Goal: Information Seeking & Learning: Learn about a topic

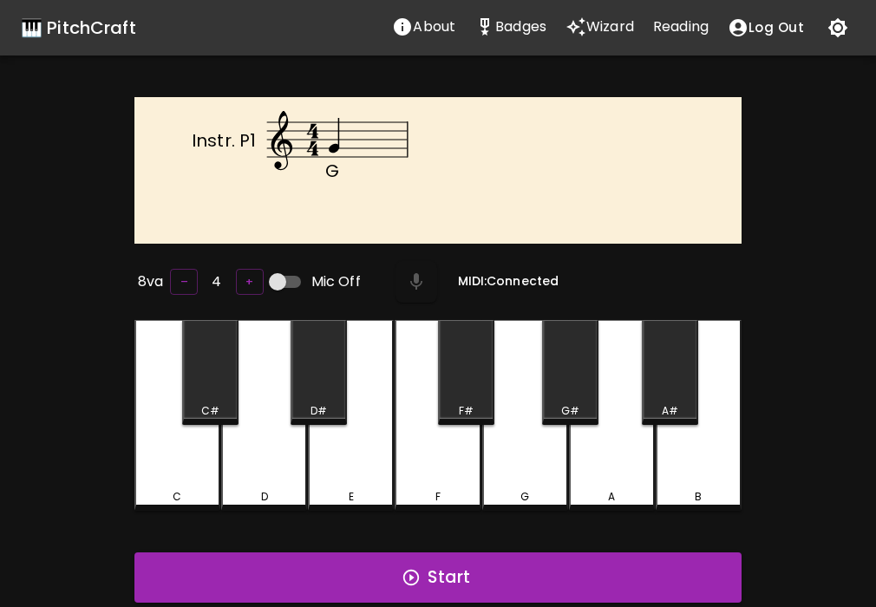
click at [330, 443] on div "E" at bounding box center [351, 415] width 86 height 191
click at [322, 557] on button "Start" at bounding box center [437, 577] width 607 height 50
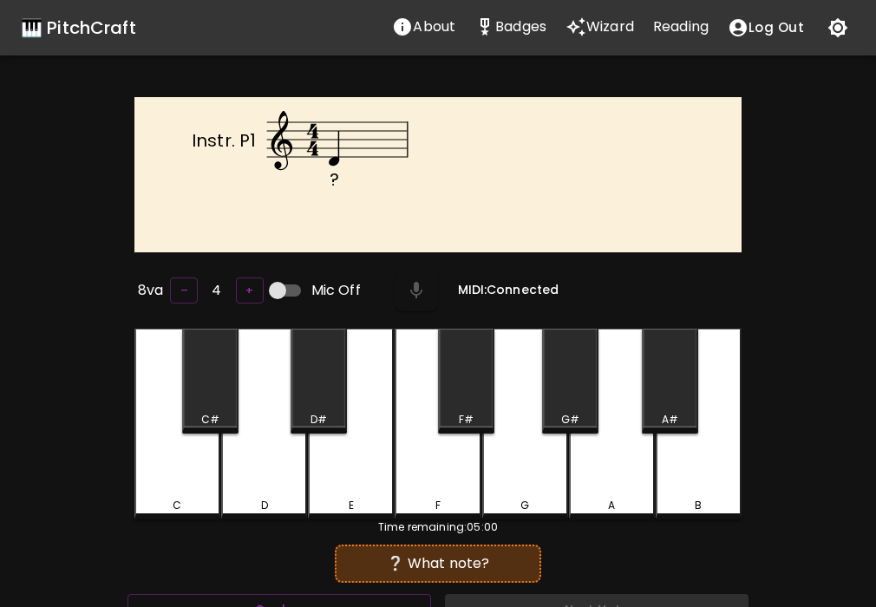
click at [276, 451] on div "D" at bounding box center [264, 424] width 86 height 191
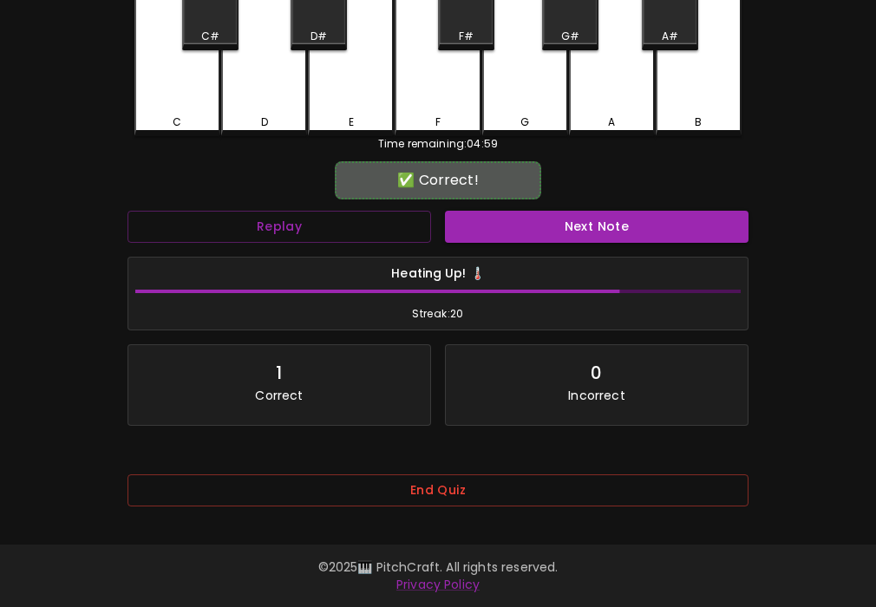
scroll to position [386, 0]
click at [430, 496] on button "End Quiz" at bounding box center [437, 490] width 621 height 32
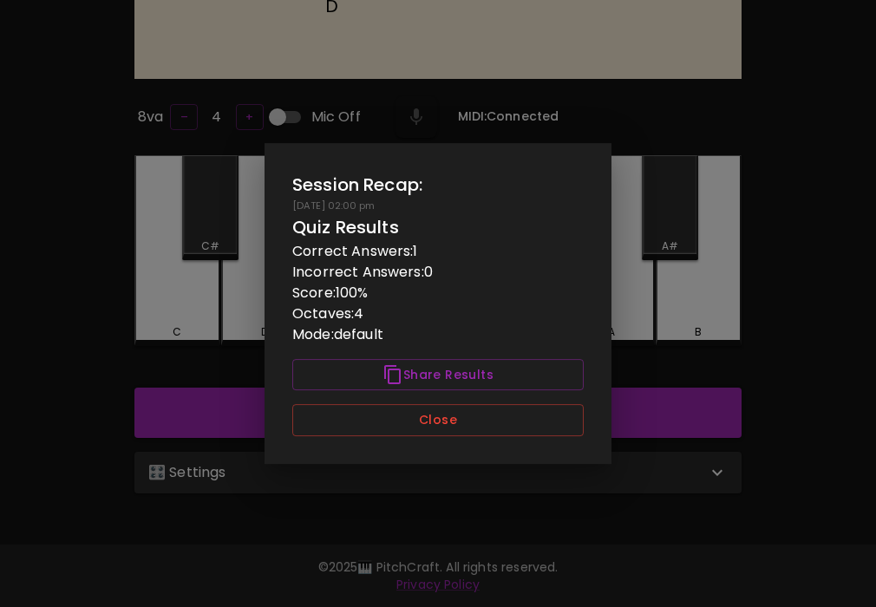
scroll to position [0, 0]
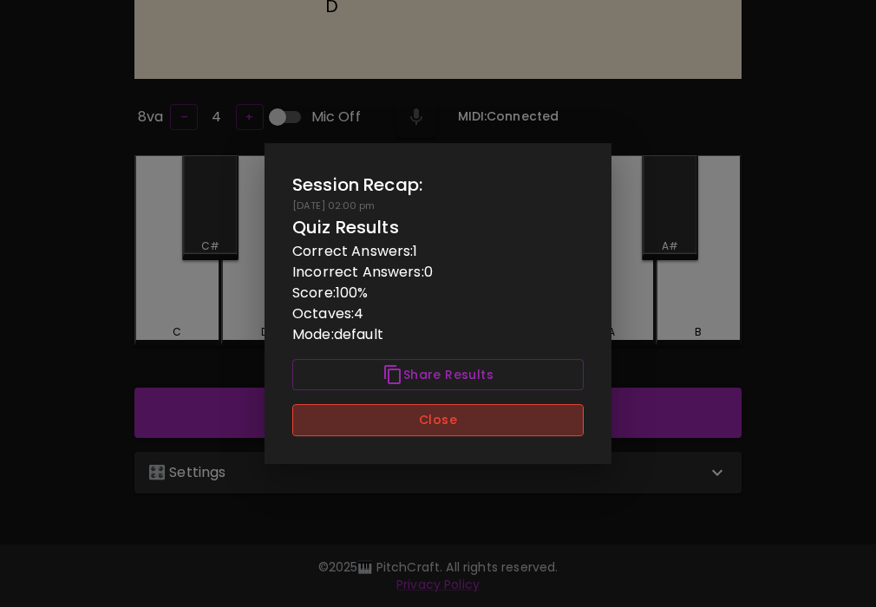
click at [468, 423] on button "Close" at bounding box center [437, 420] width 291 height 32
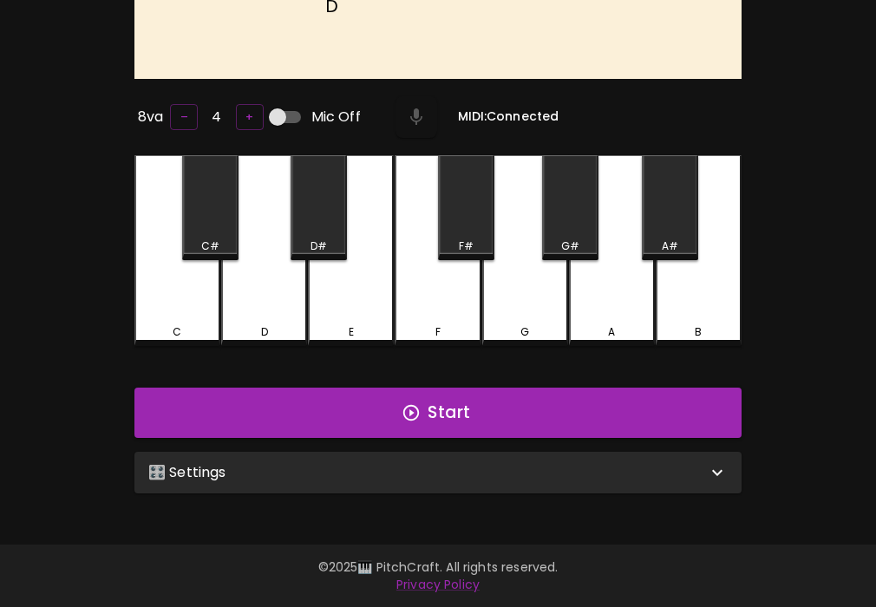
click at [462, 452] on div "🎛️ Settings" at bounding box center [437, 473] width 607 height 42
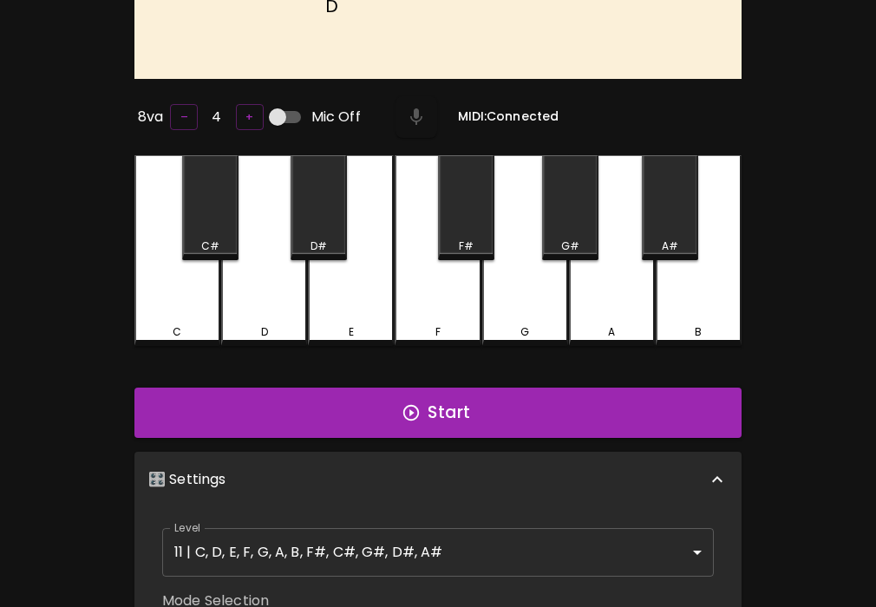
click at [462, 462] on div "🎛️ Settings" at bounding box center [437, 479] width 607 height 55
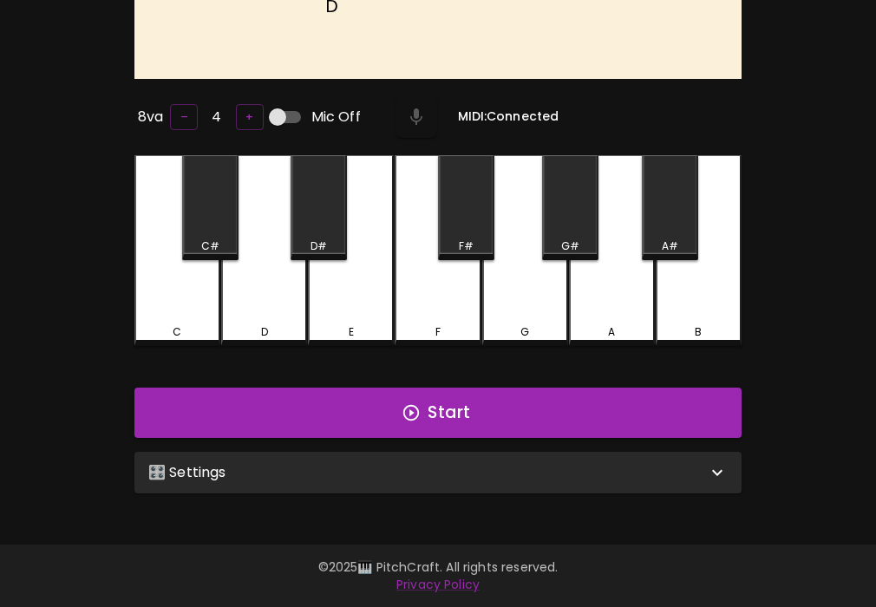
click at [462, 462] on div "🎛️ Settings" at bounding box center [427, 472] width 558 height 21
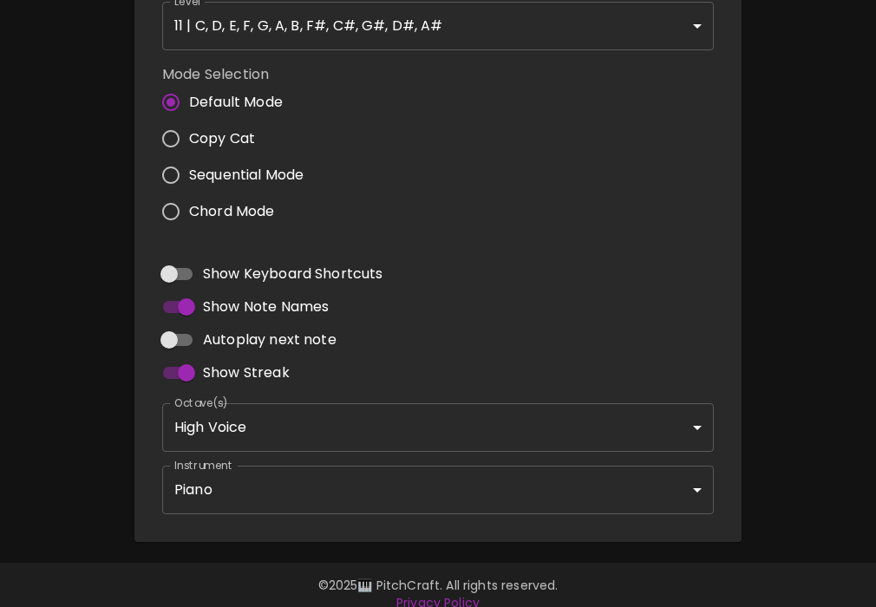
scroll to position [707, 0]
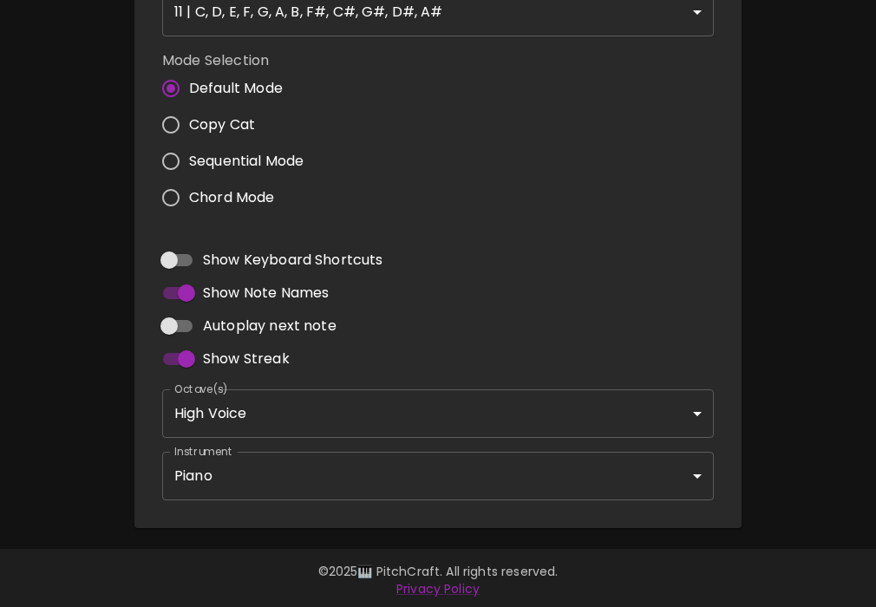
click at [180, 324] on input "Autoplay next note" at bounding box center [169, 326] width 99 height 33
checkbox input "true"
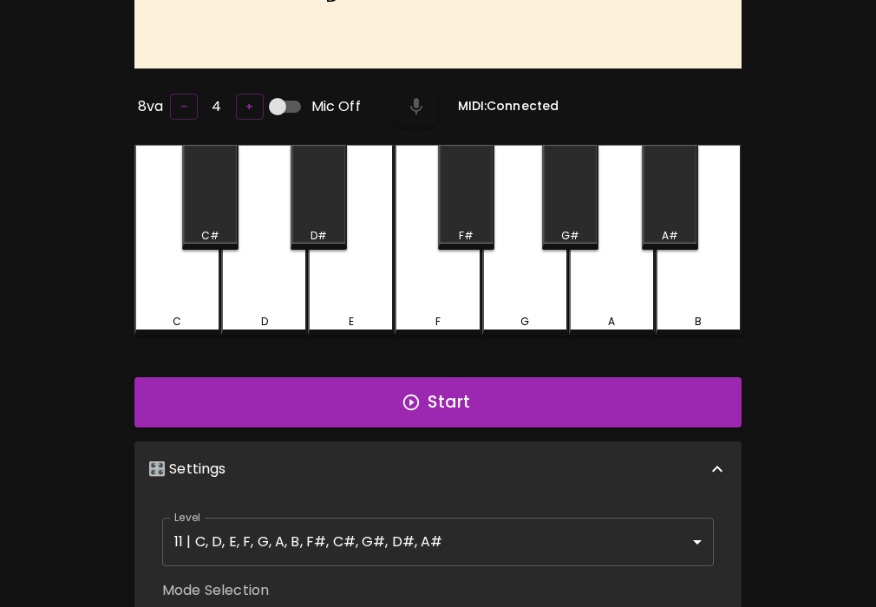
scroll to position [0, 0]
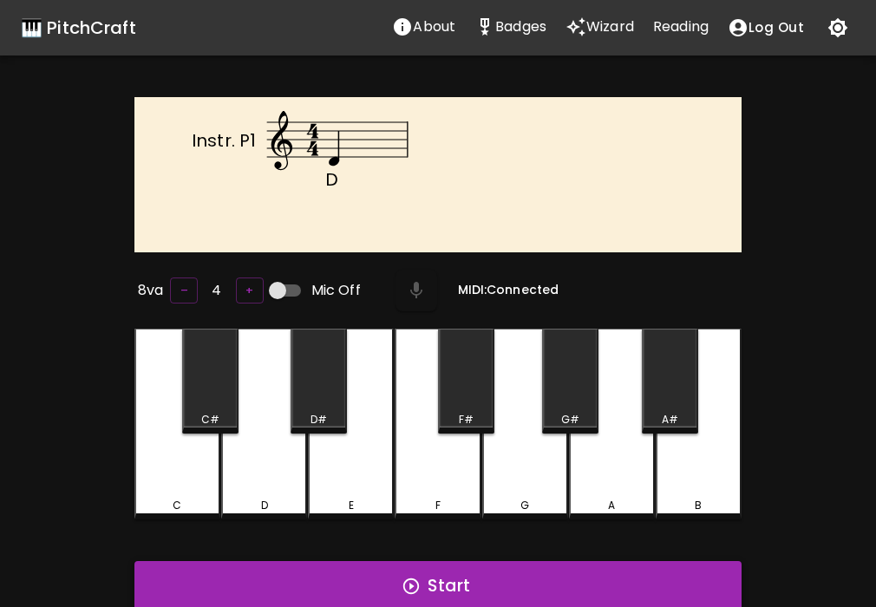
click at [422, 590] on button "Start" at bounding box center [437, 586] width 607 height 50
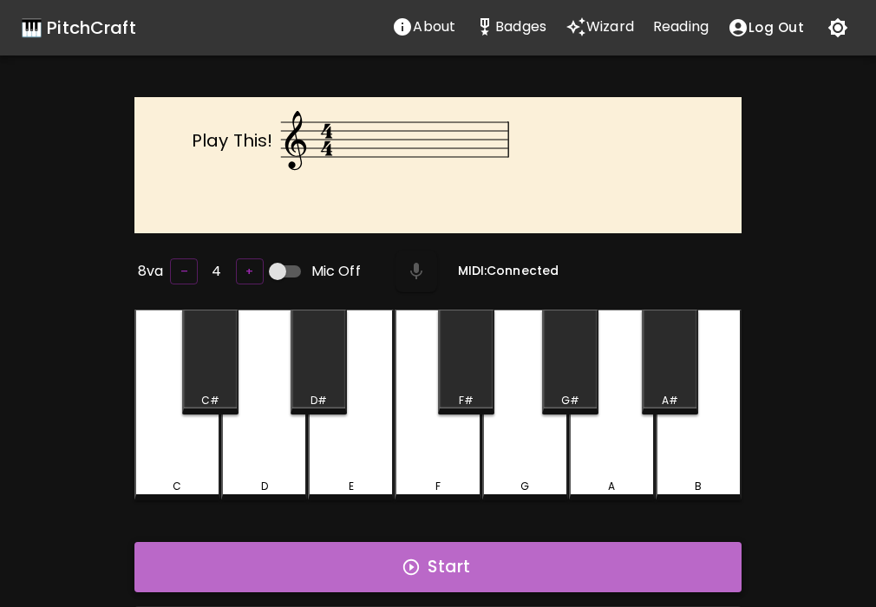
click at [339, 545] on button "Start" at bounding box center [437, 567] width 607 height 50
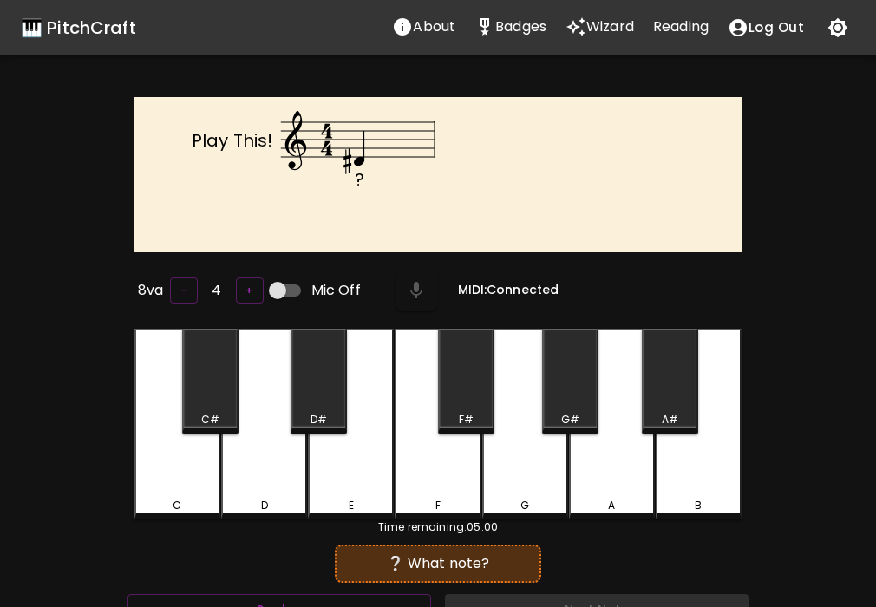
click at [325, 401] on div "D#" at bounding box center [318, 381] width 56 height 105
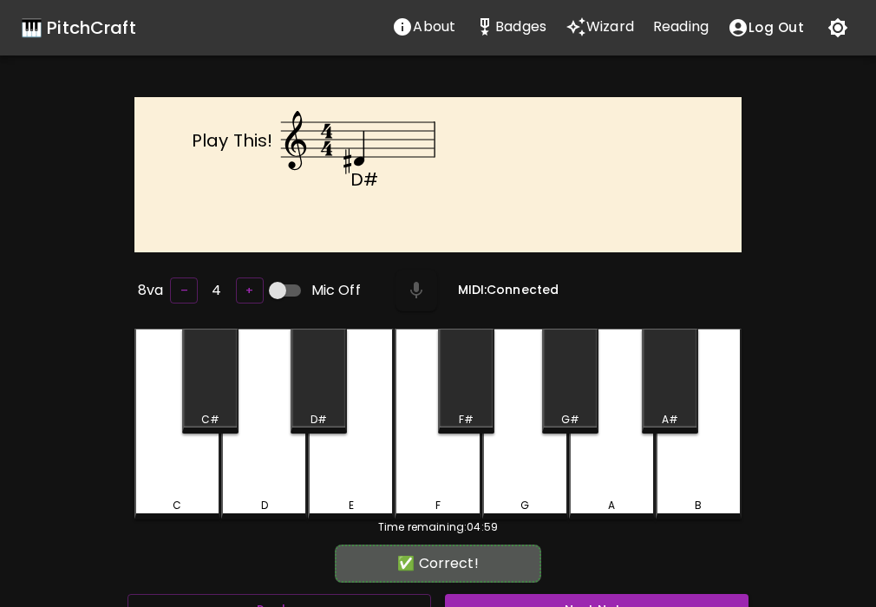
scroll to position [7, 0]
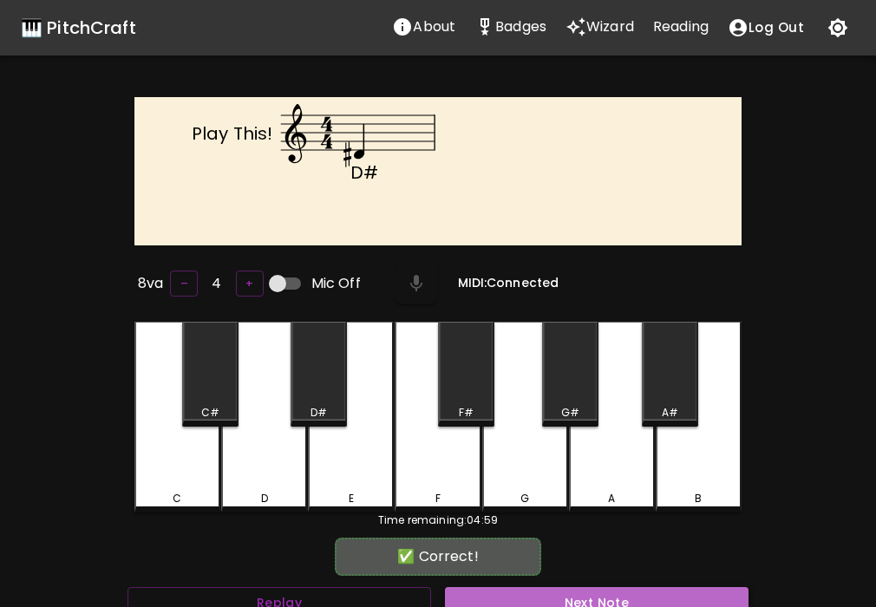
click at [566, 597] on button "Next Note" at bounding box center [596, 603] width 303 height 32
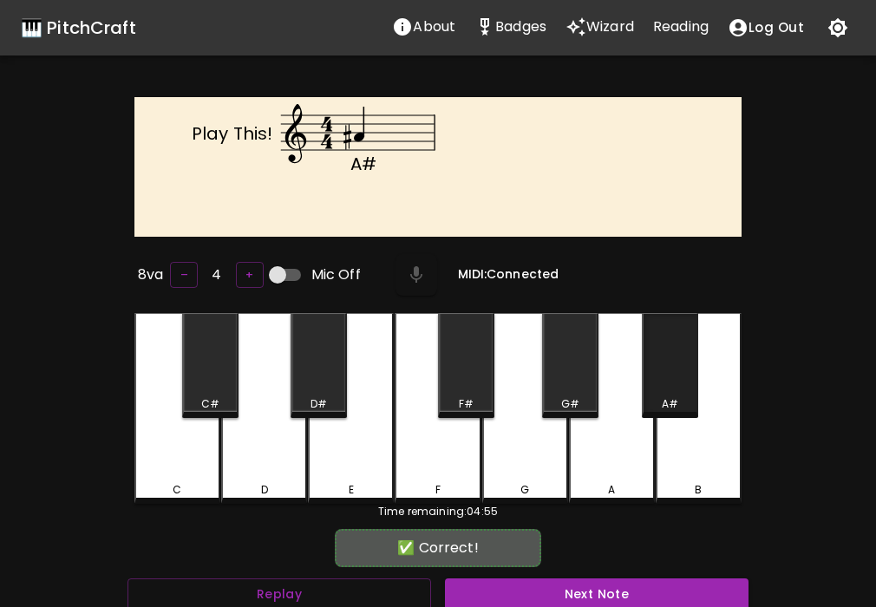
click at [650, 396] on div "A#" at bounding box center [669, 404] width 53 height 16
click at [604, 582] on button "Next Note" at bounding box center [596, 594] width 303 height 32
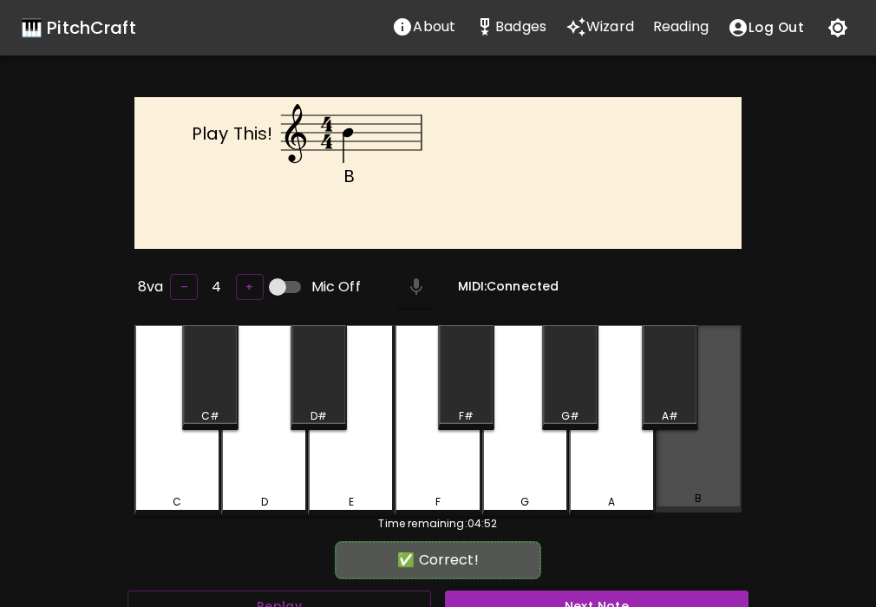
click at [712, 466] on div "B" at bounding box center [699, 418] width 86 height 187
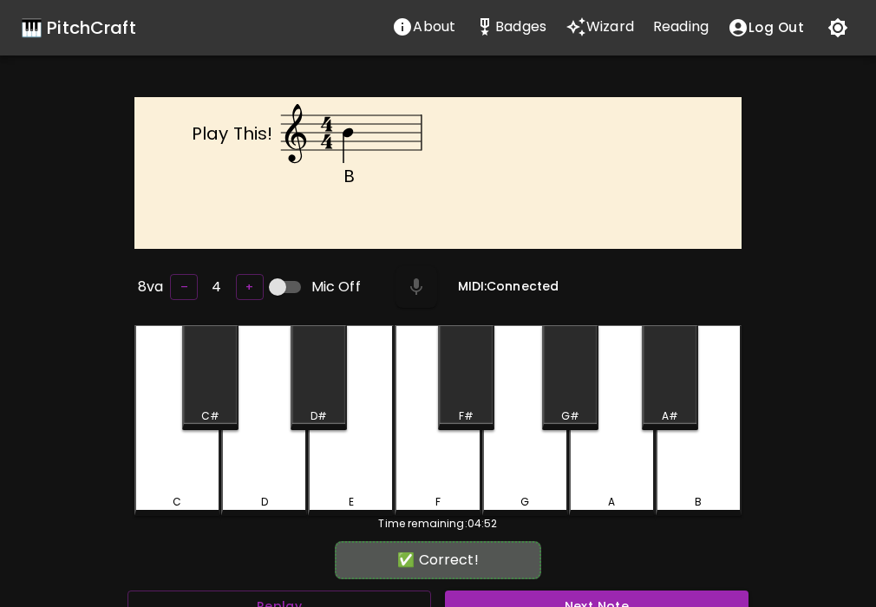
scroll to position [0, 0]
